Goal: Navigation & Orientation: Understand site structure

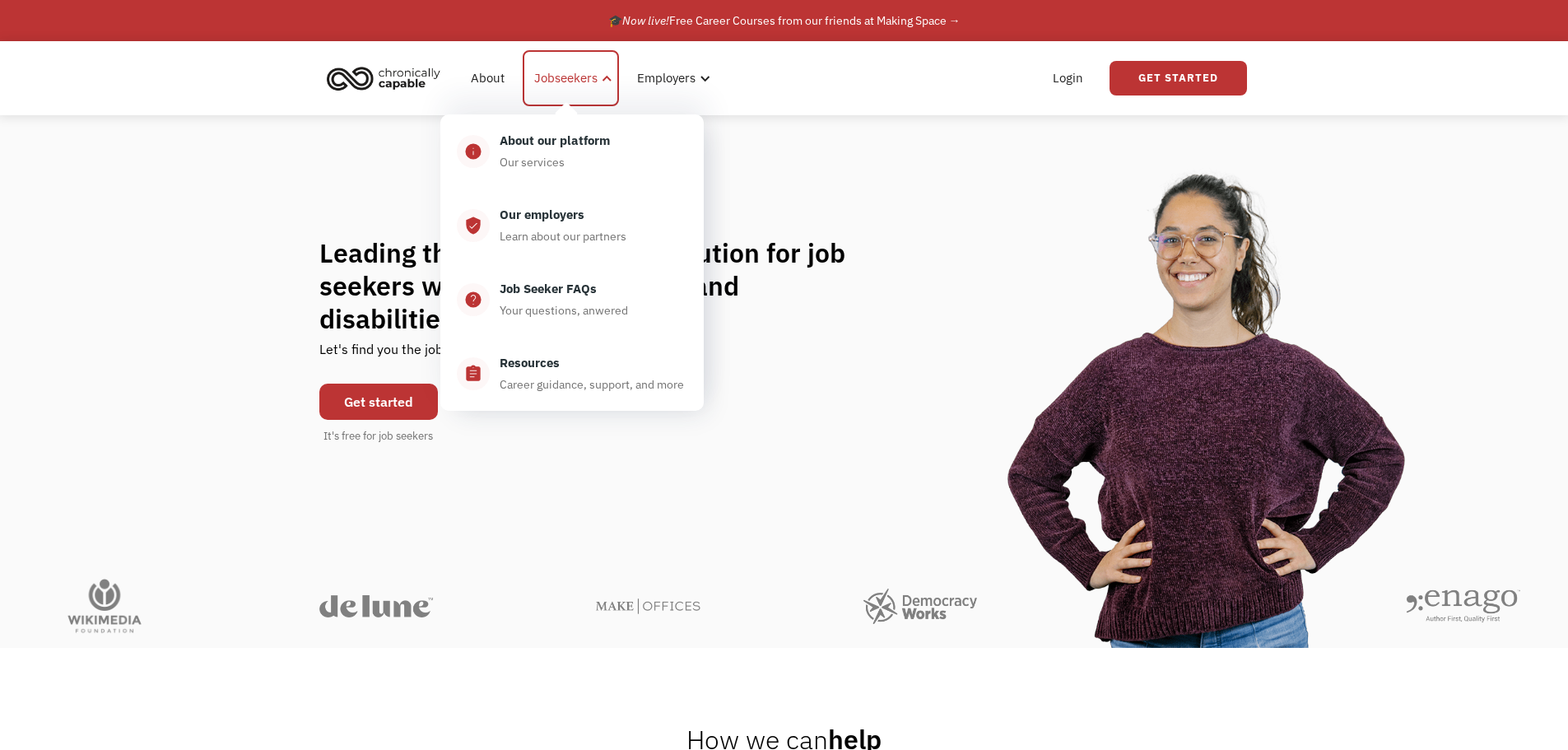
click at [580, 78] on div "Jobseekers" at bounding box center [566, 78] width 64 height 19
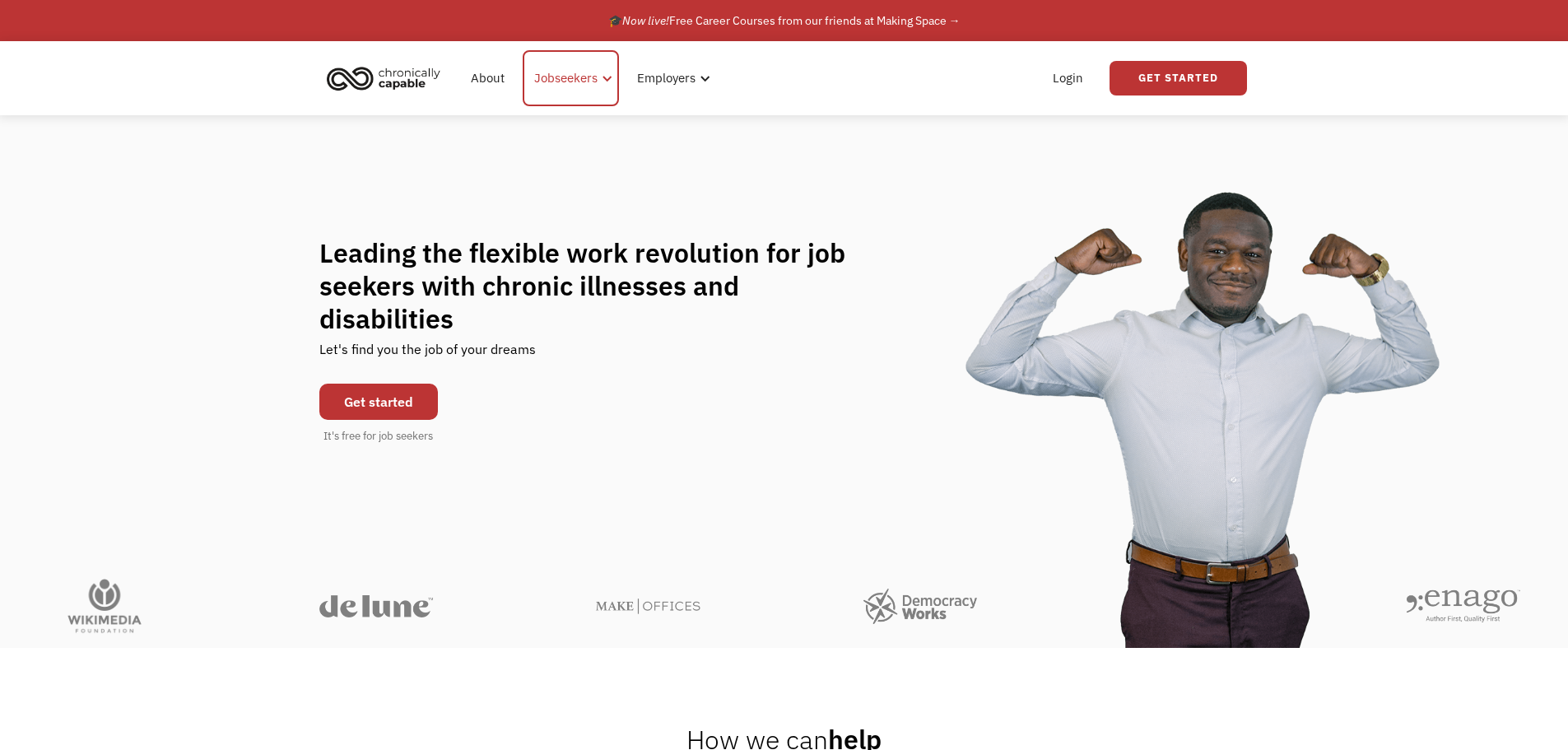
click at [580, 78] on div "Jobseekers" at bounding box center [566, 78] width 64 height 19
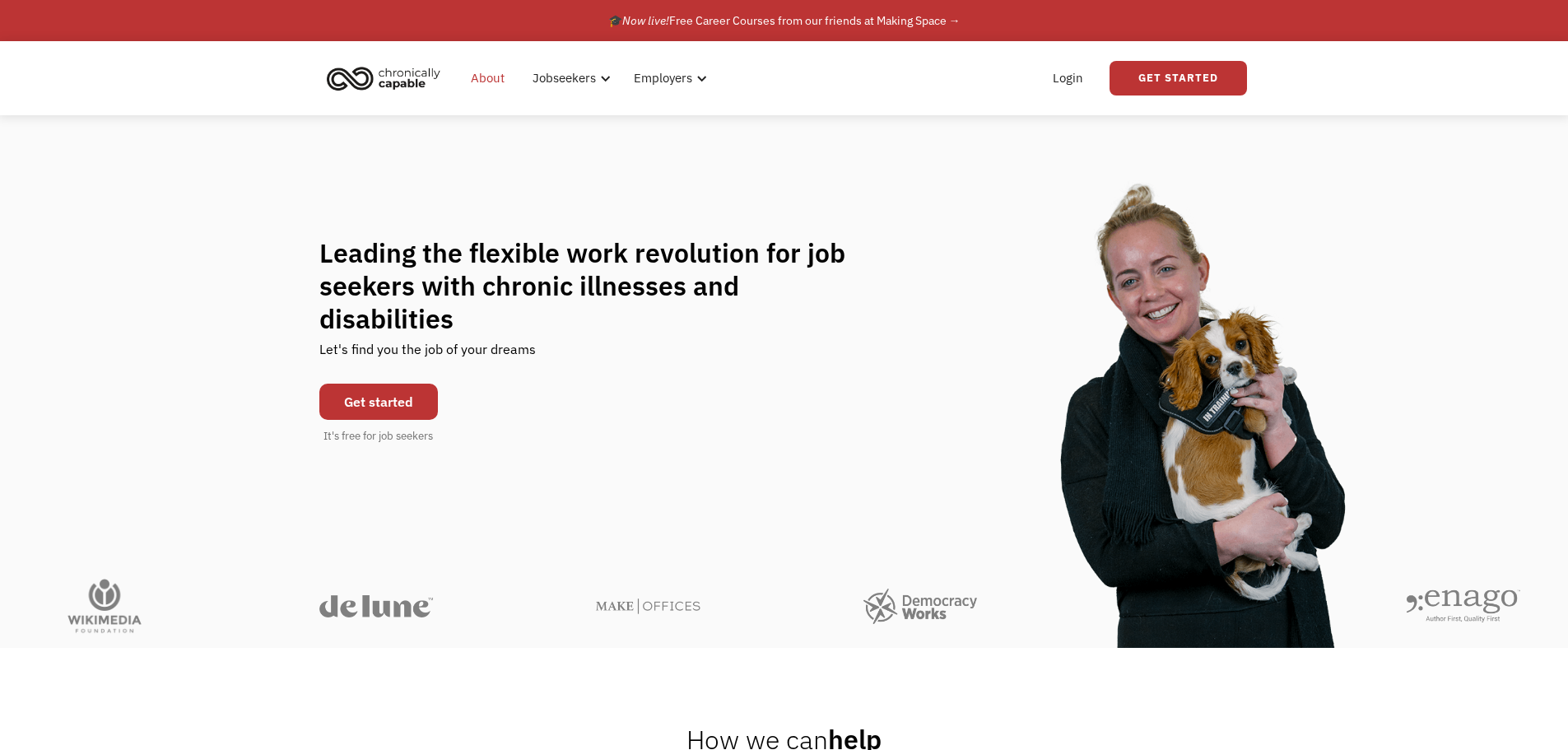
click at [502, 86] on link "About" at bounding box center [487, 78] width 53 height 53
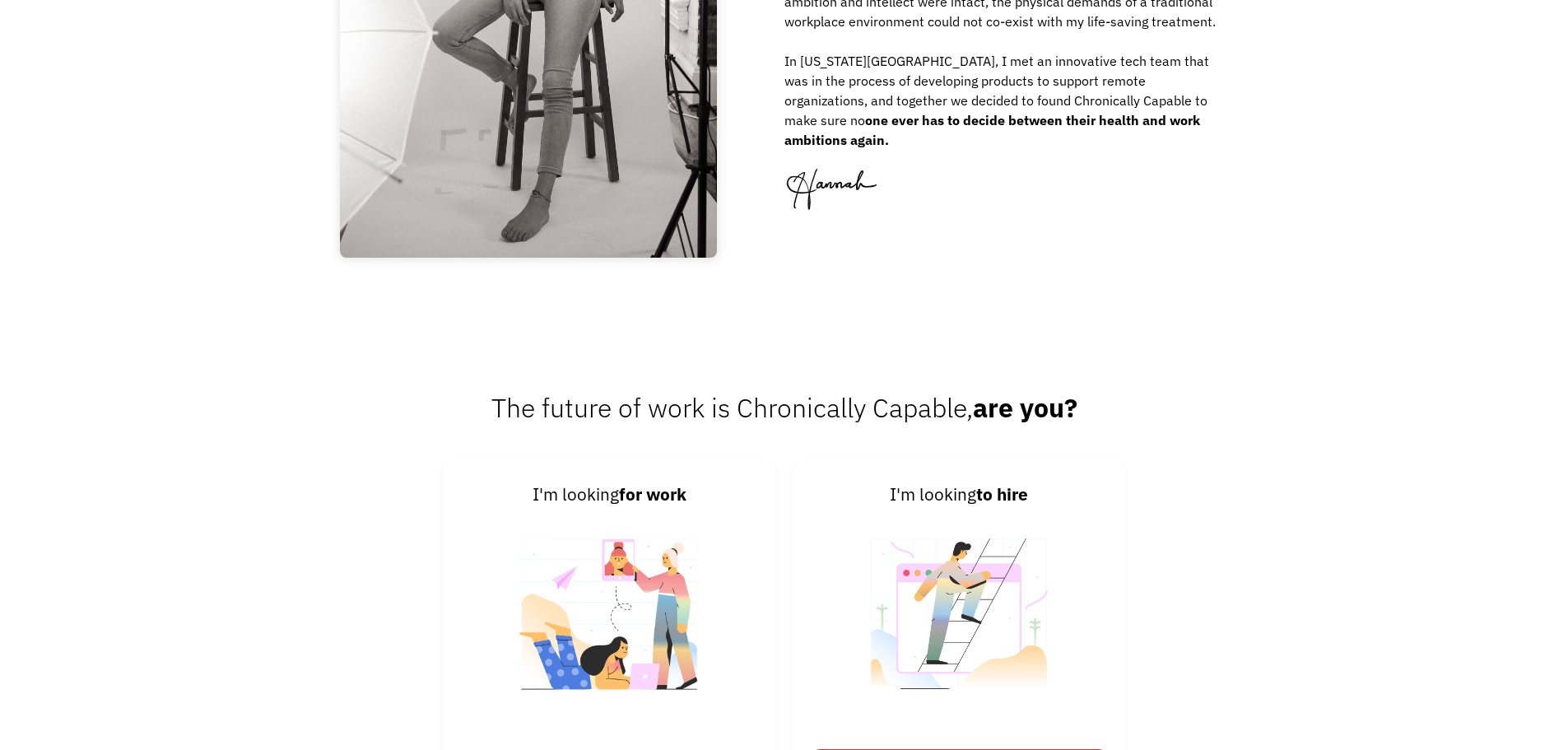
scroll to position [2572, 0]
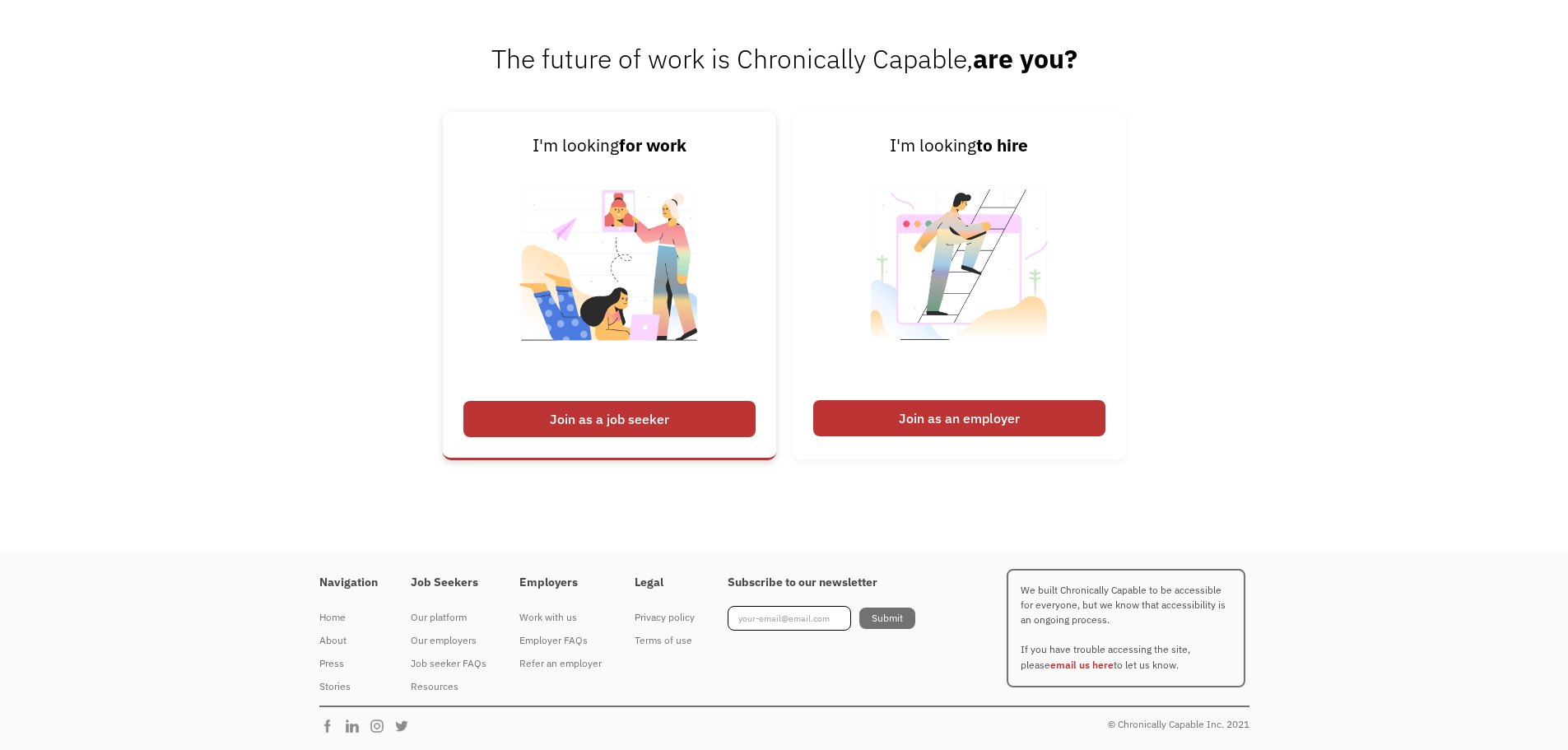
click at [587, 418] on div "Join as a job seeker" at bounding box center [609, 419] width 292 height 37
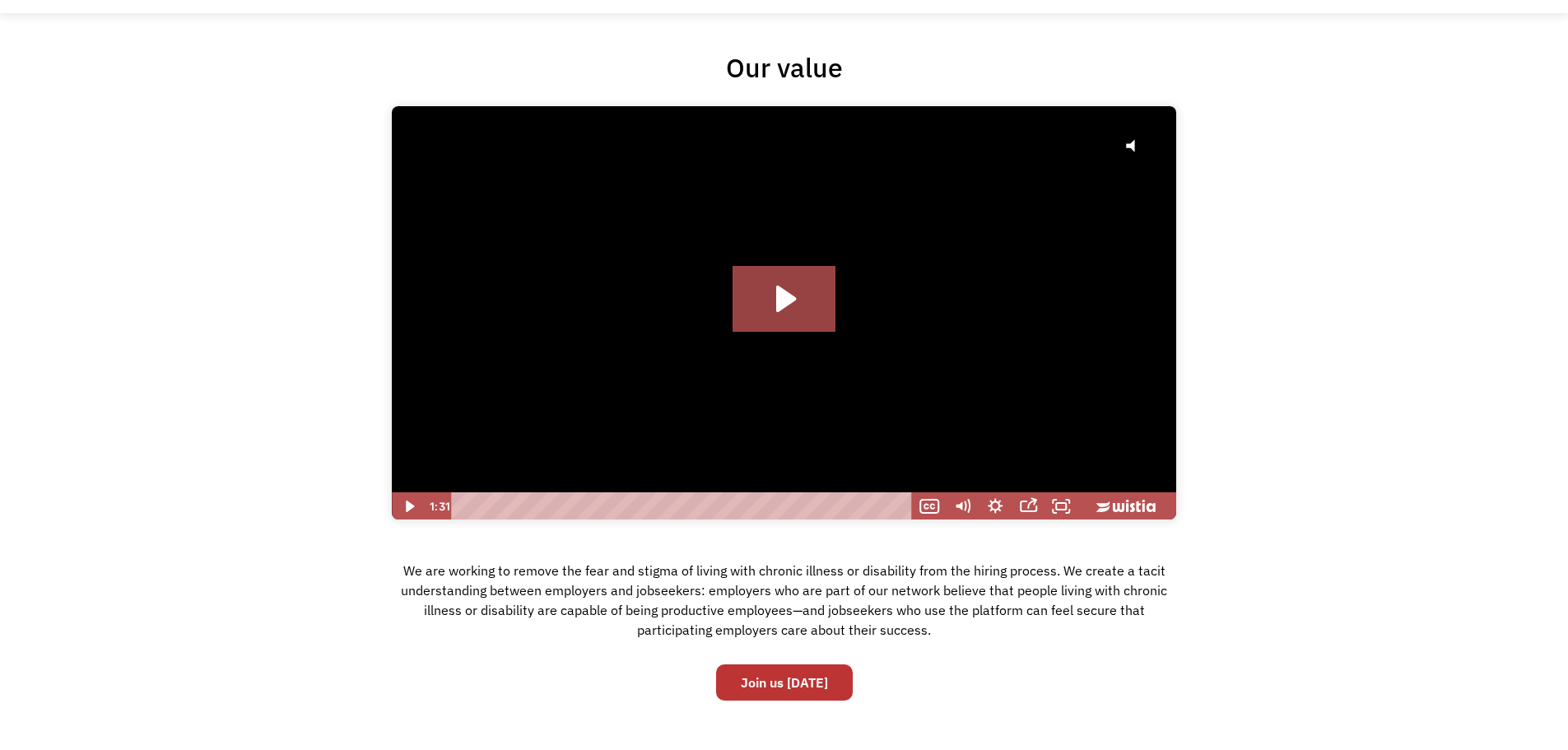
scroll to position [0, 0]
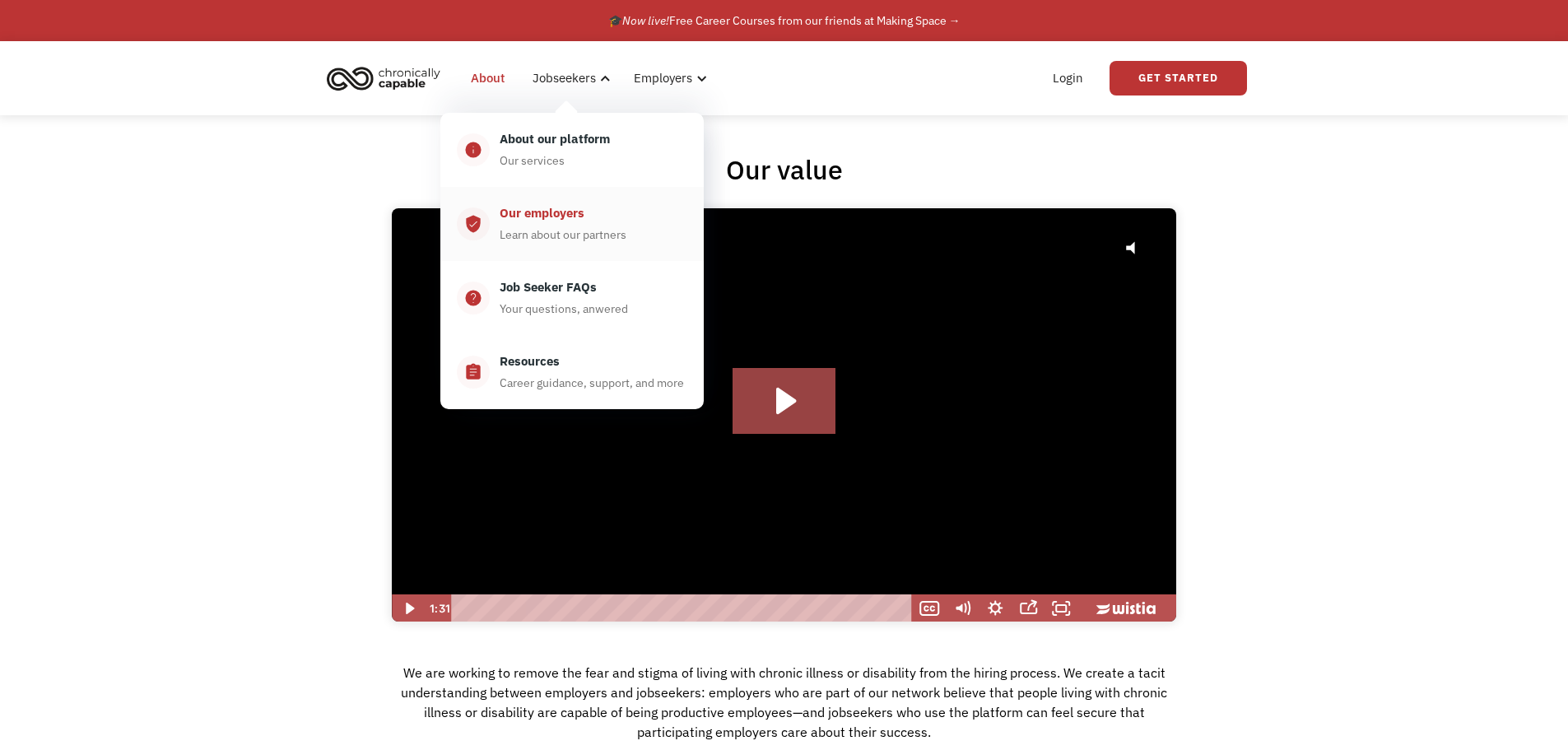
click at [535, 213] on div "Our employers" at bounding box center [542, 213] width 85 height 19
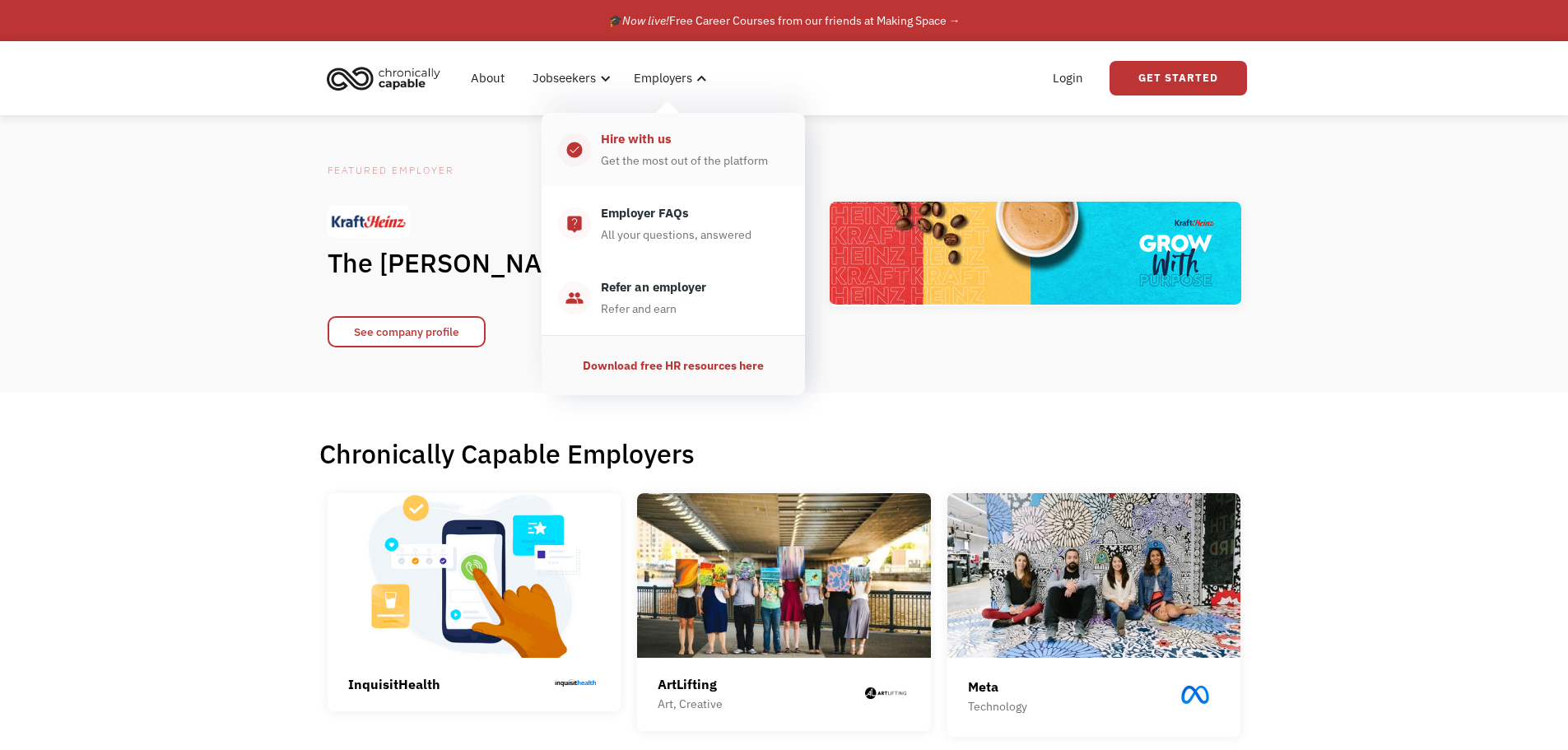
click at [635, 138] on div "Hire with us" at bounding box center [636, 139] width 70 height 19
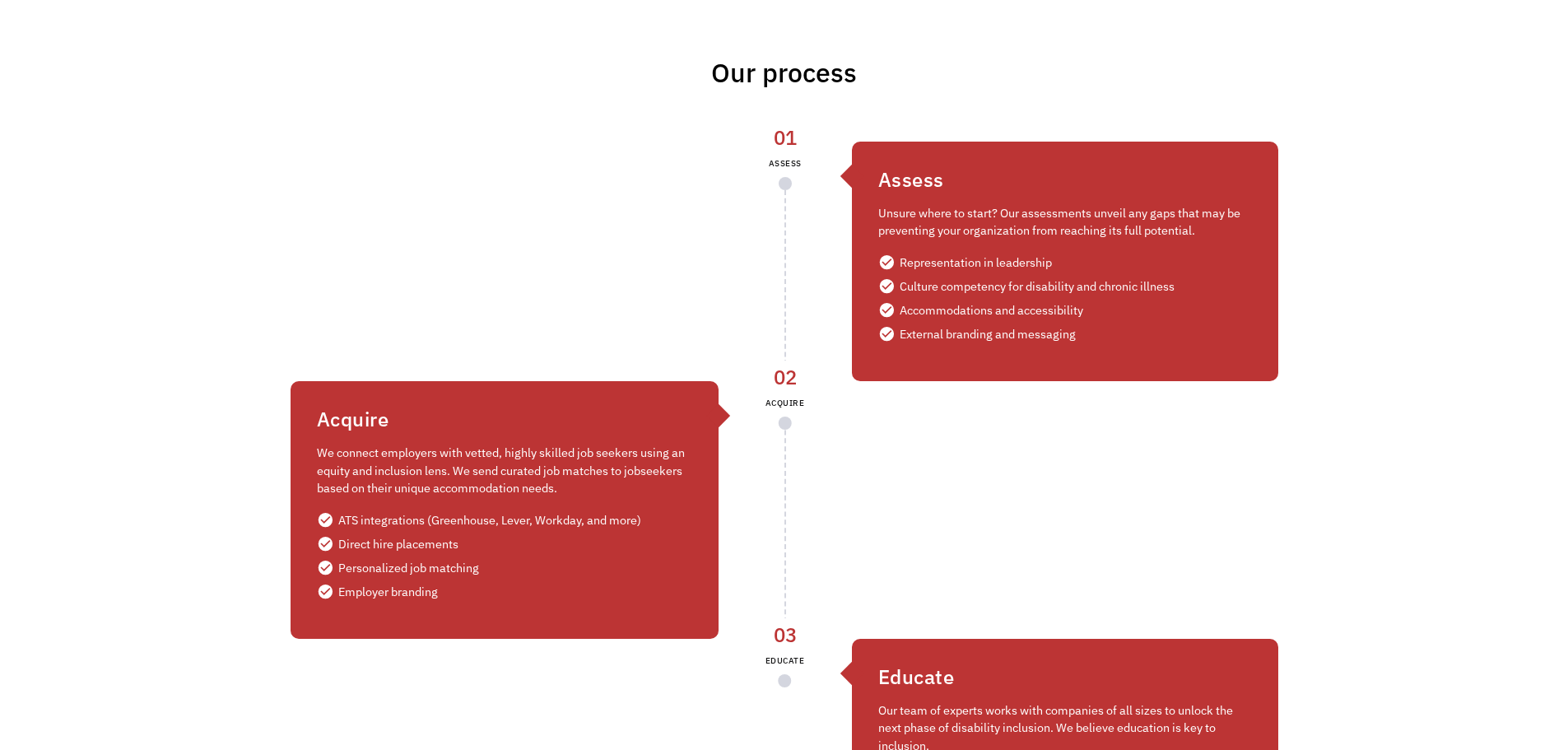
scroll to position [3871, 0]
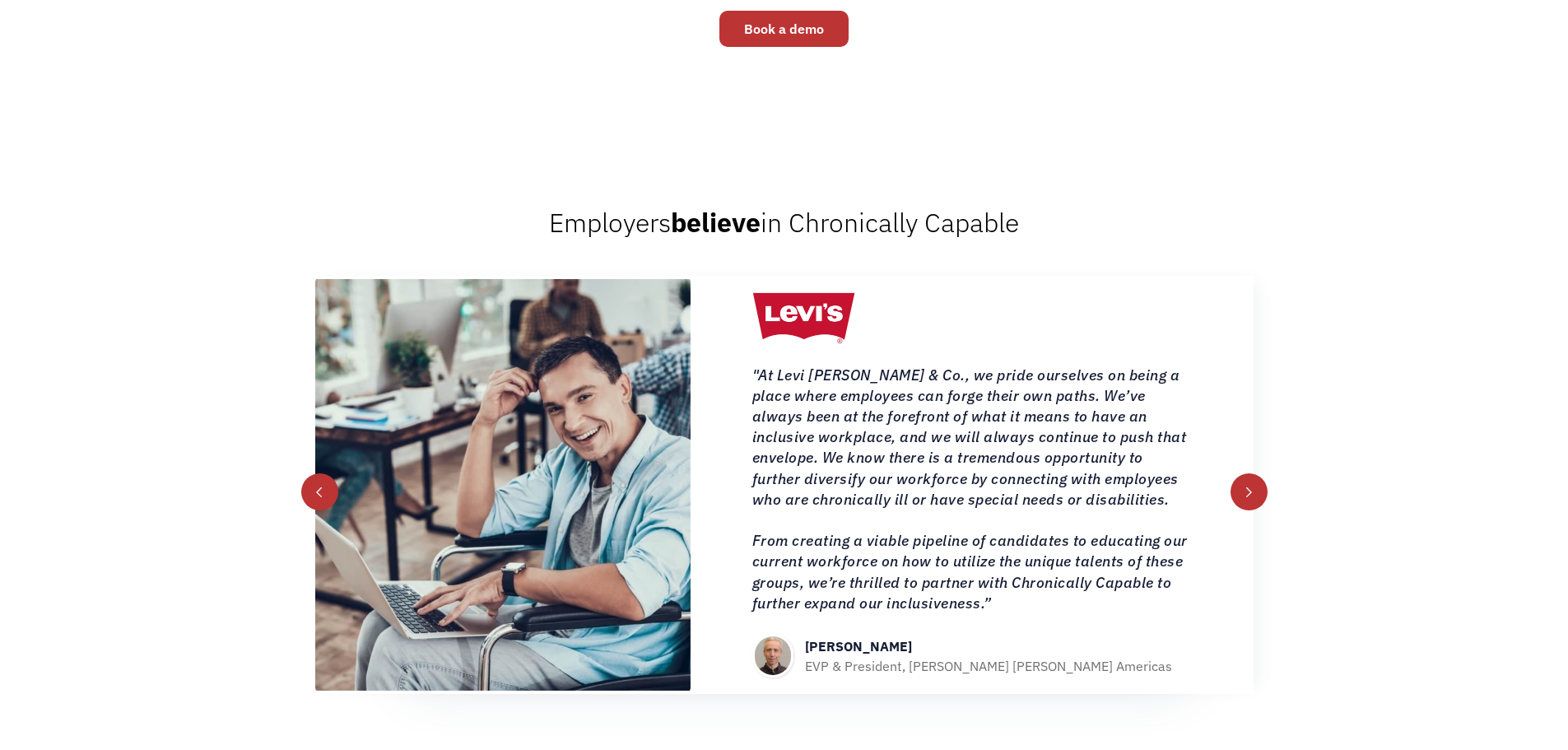
drag, startPoint x: 620, startPoint y: 164, endPoint x: 579, endPoint y: -85, distance: 252.4
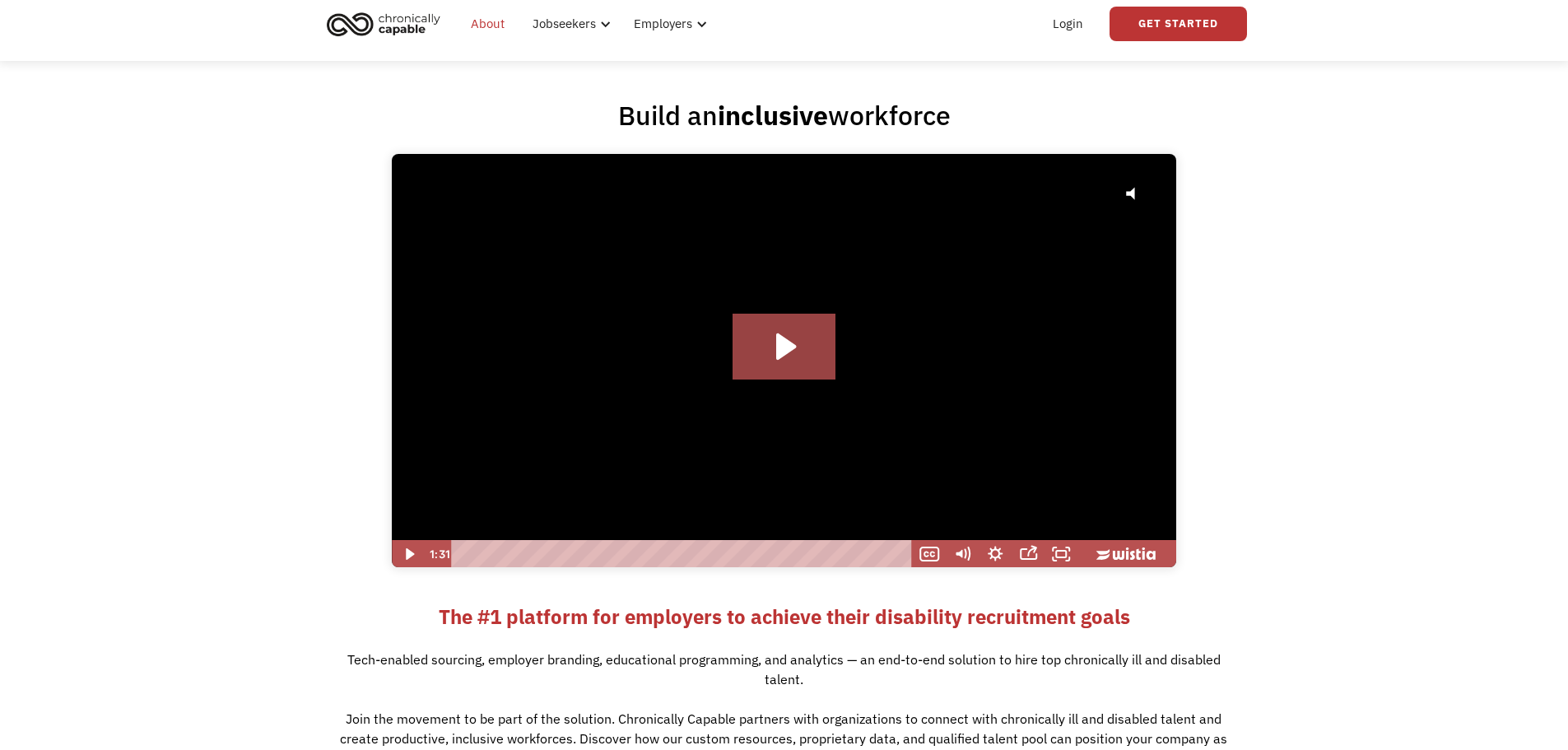
click at [484, 23] on link "About" at bounding box center [487, 23] width 53 height 53
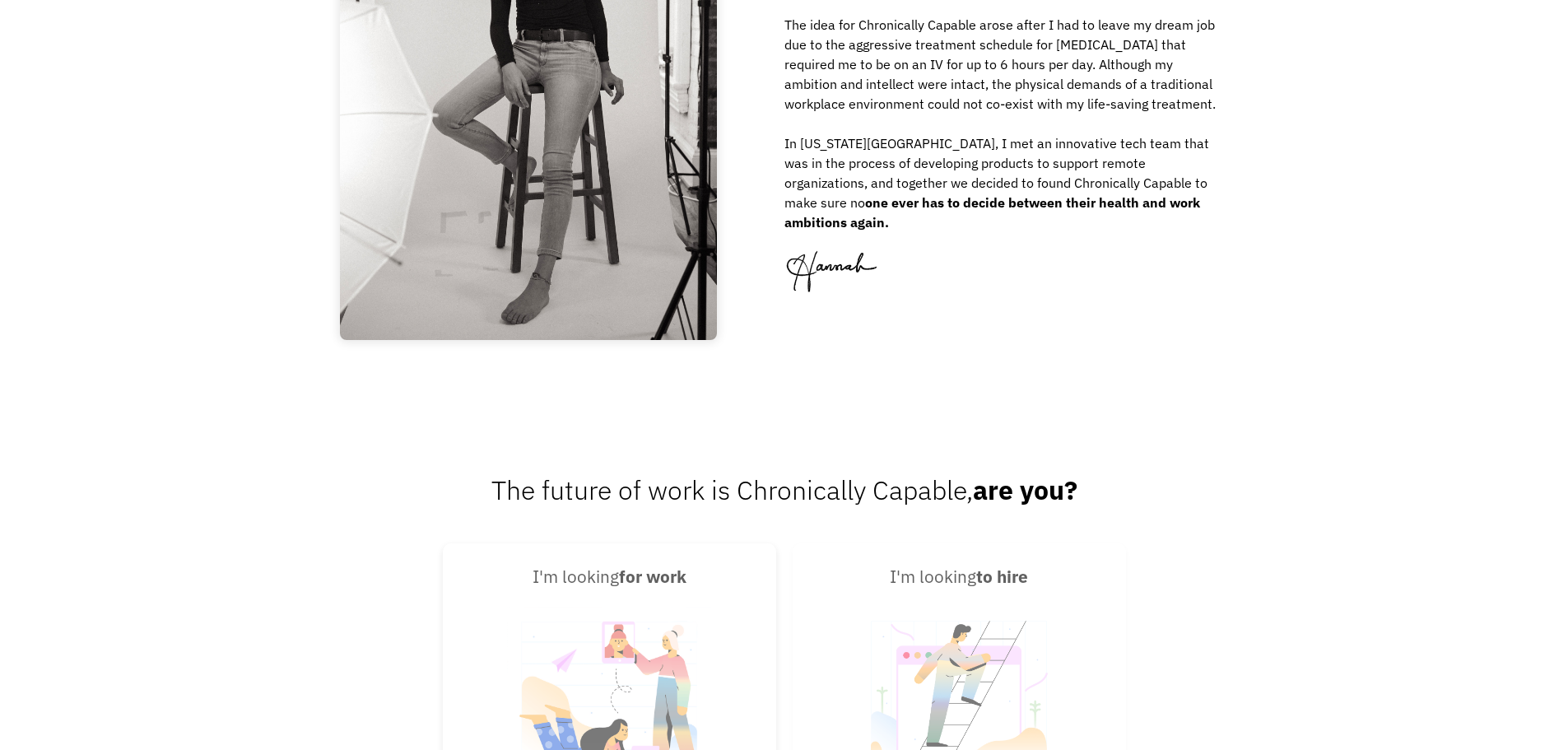
scroll to position [2572, 0]
